Goal: Information Seeking & Learning: Learn about a topic

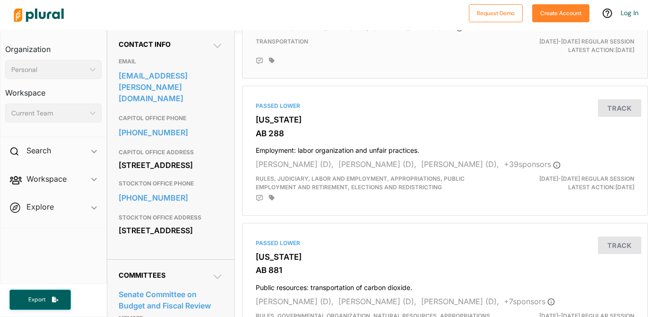
scroll to position [302, 0]
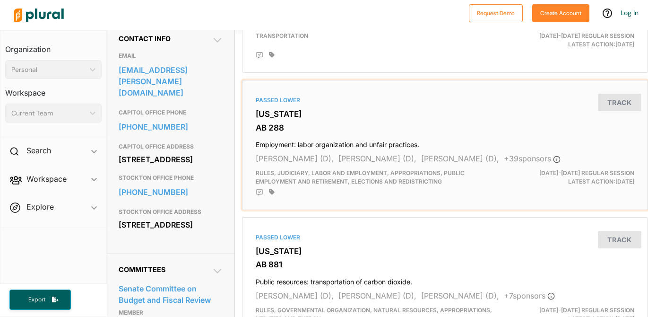
click at [274, 114] on h3 "[US_STATE]" at bounding box center [445, 113] width 378 height 9
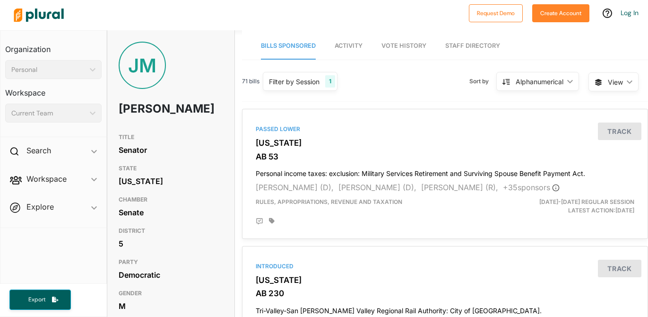
click at [559, 77] on div "Alphanumerical" at bounding box center [540, 82] width 48 height 10
click at [438, 87] on div "71 bills Filter by Session 1 Filter by Session close Current Sessions US Congre…" at bounding box center [445, 85] width 406 height 33
click at [610, 79] on span "View" at bounding box center [615, 82] width 15 height 10
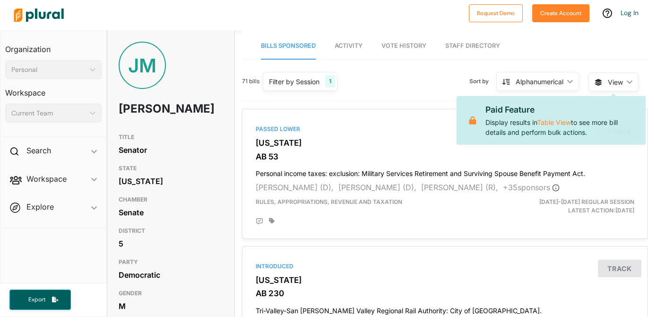
click at [610, 79] on span "View" at bounding box center [615, 82] width 15 height 10
click at [565, 77] on div "Alphanumerical ic_keyboard_arrow_down" at bounding box center [537, 81] width 83 height 19
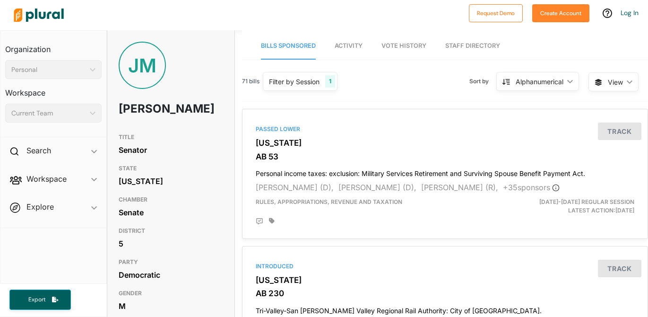
click at [319, 86] on div "Filter by Session" at bounding box center [294, 82] width 51 height 10
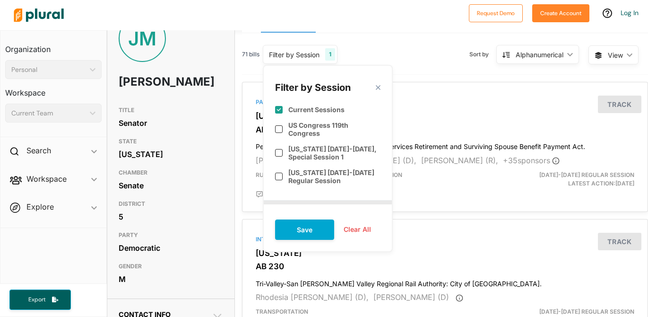
scroll to position [27, 0]
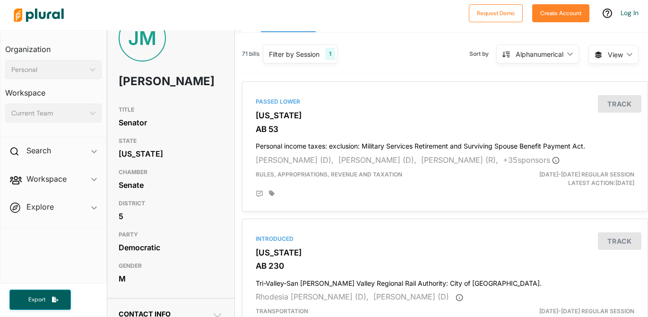
click at [418, 65] on div "71 bills Filter by Session 1 Filter by Session close Current Sessions US Congre…" at bounding box center [445, 58] width 406 height 33
